Goal: Ask a question

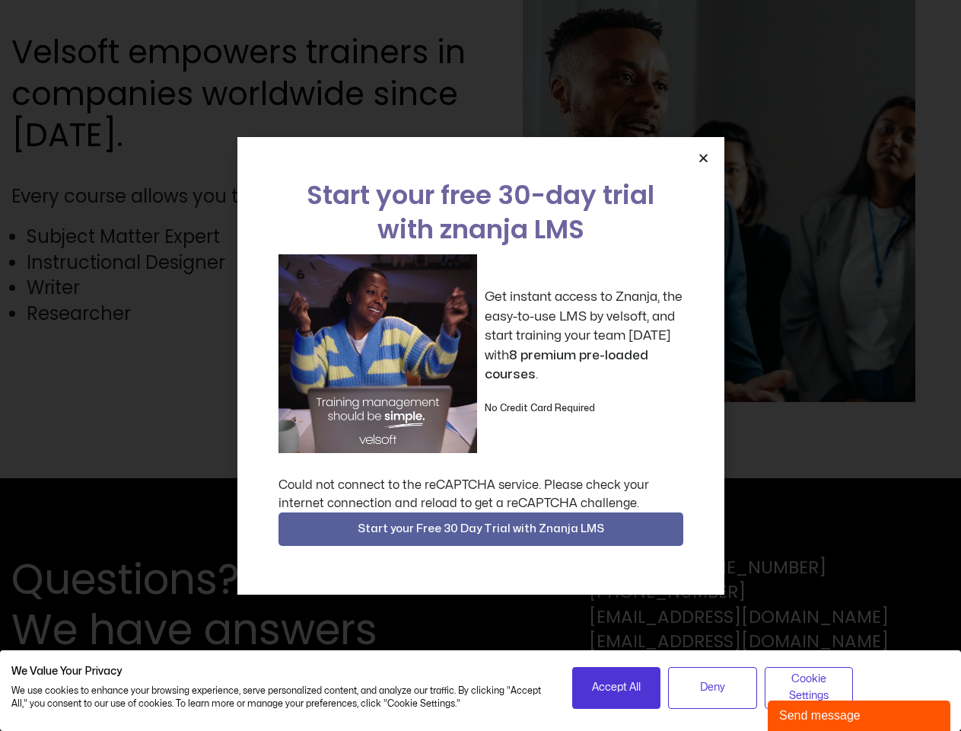
click at [480, 365] on div "Get instant access to Znanja, the easy-to-use LMS by velsoft, and start trainin…" at bounding box center [481, 353] width 405 height 199
click at [703, 158] on icon "Close" at bounding box center [703, 157] width 11 height 11
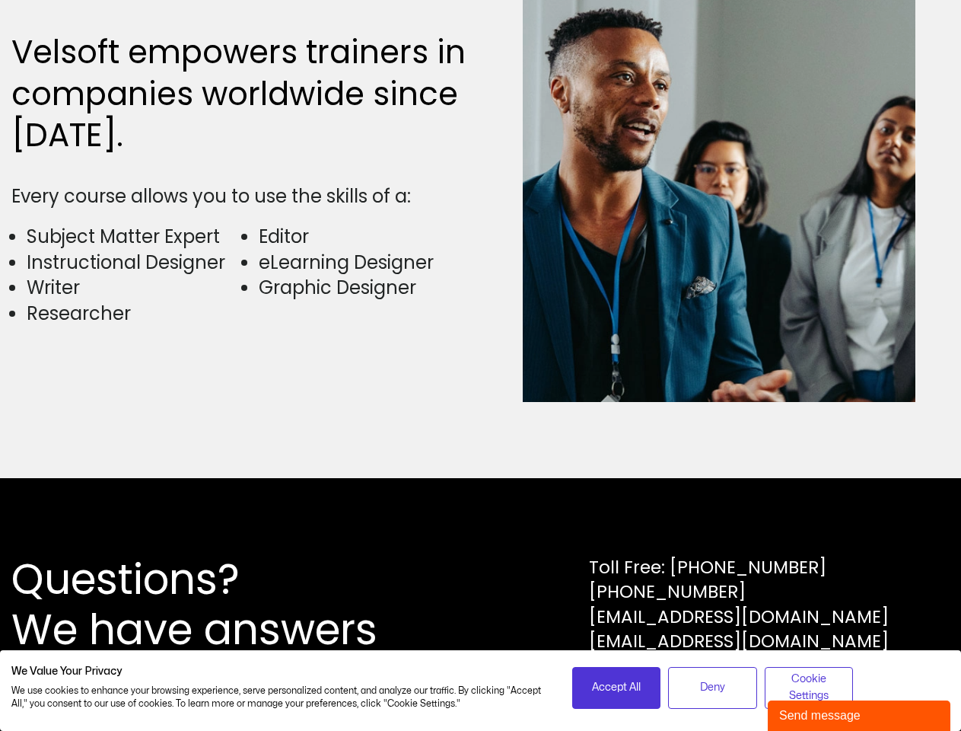
click at [481, 529] on div "Questions? We have answers Toll Free: [PHONE_NUMBER] [PHONE_NUMBER] [EMAIL_ADDR…" at bounding box center [480, 604] width 961 height 253
click at [617, 687] on span "Accept All" at bounding box center [616, 687] width 49 height 17
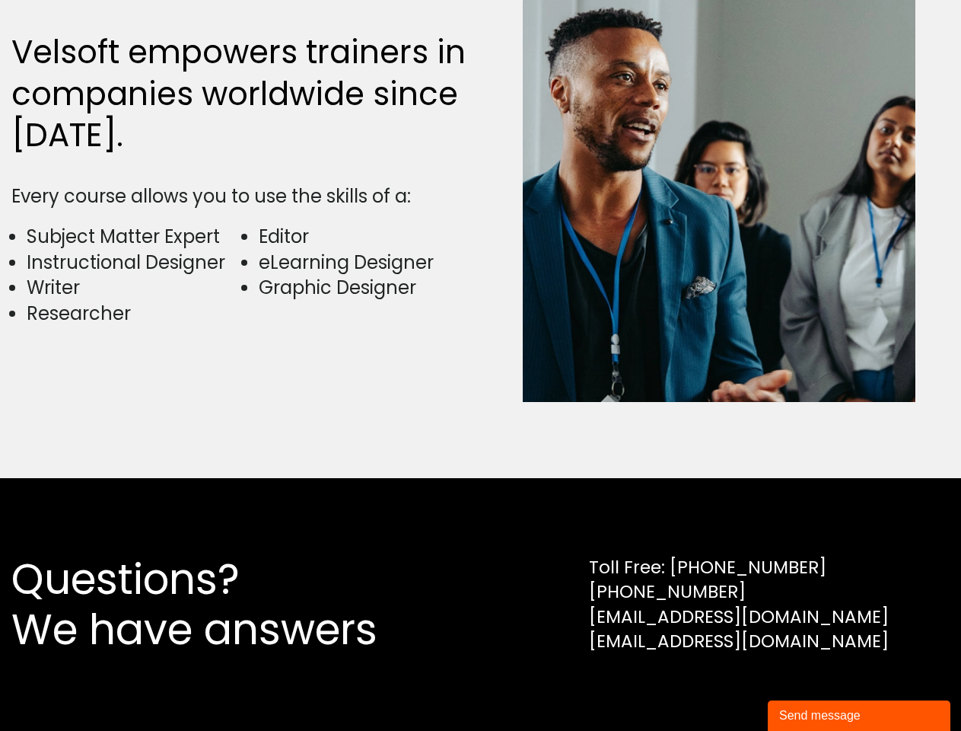
click at [713, 687] on div "Questions? We have answers Toll Free: [PHONE_NUMBER] [PHONE_NUMBER] [EMAIL_ADDR…" at bounding box center [480, 604] width 961 height 253
click at [809, 687] on div "Questions? We have answers Toll Free: [PHONE_NUMBER] [PHONE_NUMBER] [EMAIL_ADDR…" at bounding box center [480, 604] width 961 height 253
click at [859, 716] on div "Send message" at bounding box center [860, 715] width 160 height 18
